Goal: Task Accomplishment & Management: Use online tool/utility

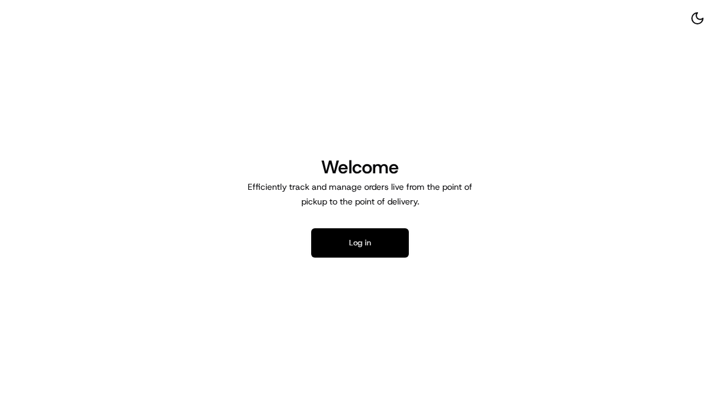
click at [402, 243] on button "Log in" at bounding box center [360, 242] width 98 height 29
click at [402, 238] on button "Log in" at bounding box center [360, 242] width 98 height 29
click at [372, 239] on button "Log in" at bounding box center [360, 242] width 98 height 29
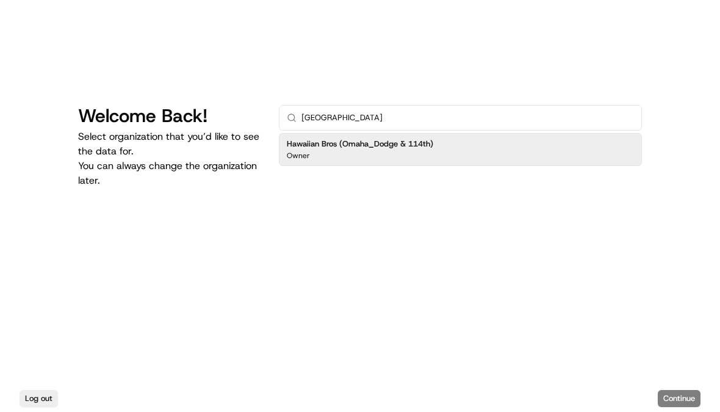
type input "Omaha"
click at [518, 159] on div "Hawaiian Bros (Omaha_Dodge & 114th) Owner" at bounding box center [460, 149] width 363 height 33
click at [692, 407] on button "Continue" at bounding box center [679, 398] width 43 height 17
